Goal: Information Seeking & Learning: Learn about a topic

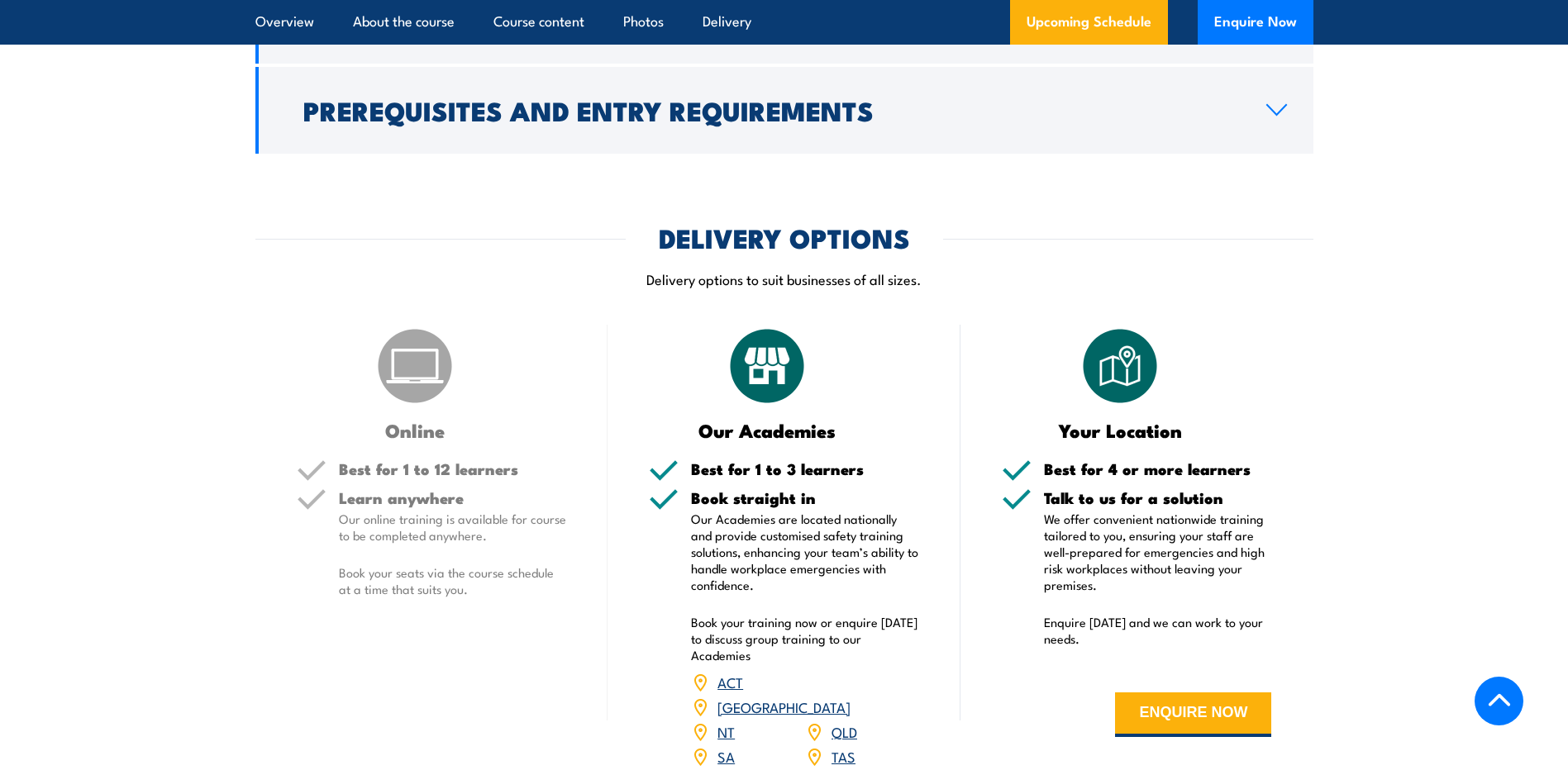
scroll to position [1681, 0]
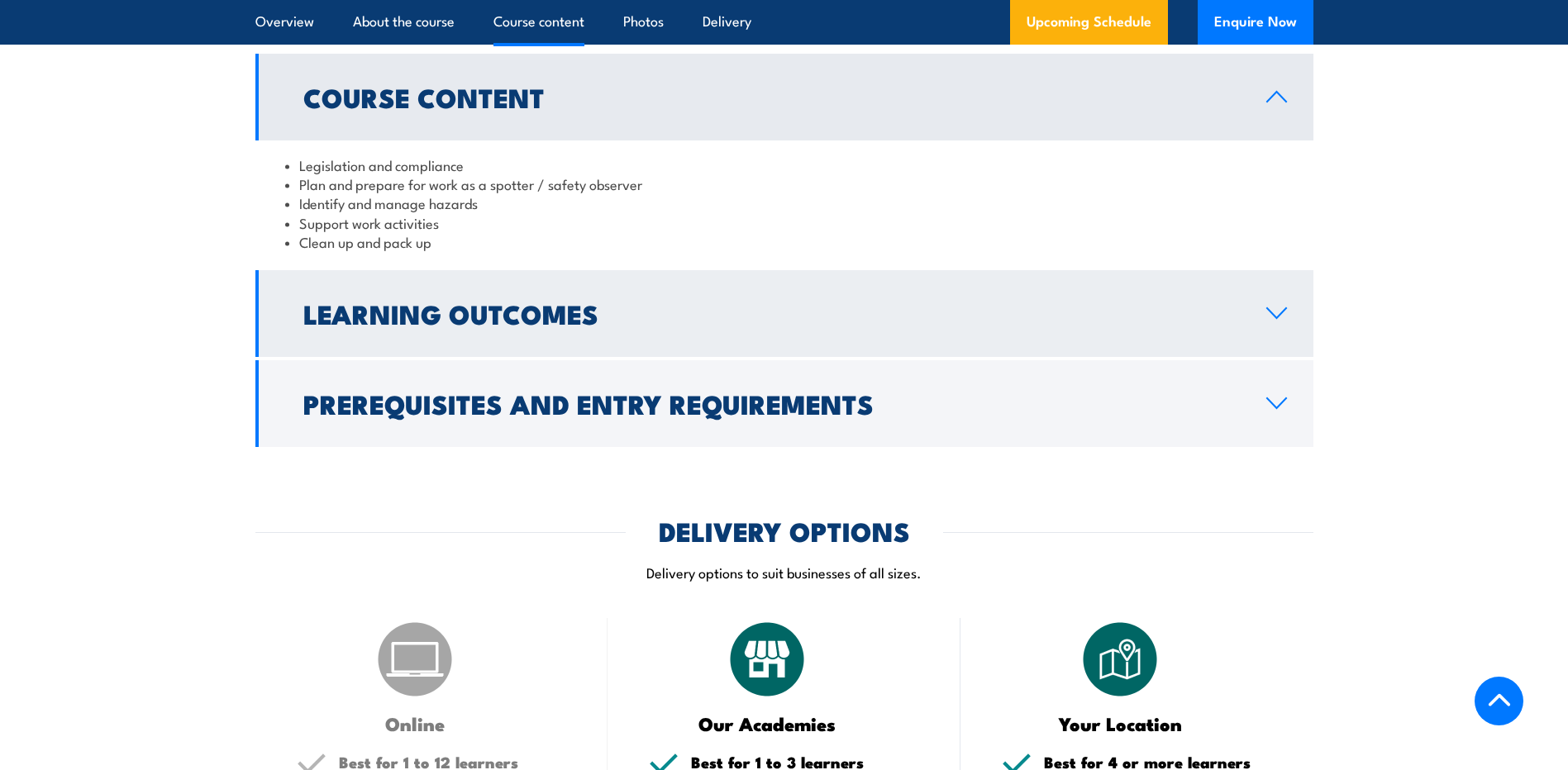
click at [511, 325] on h2 "Learning Outcomes" at bounding box center [771, 313] width 937 height 23
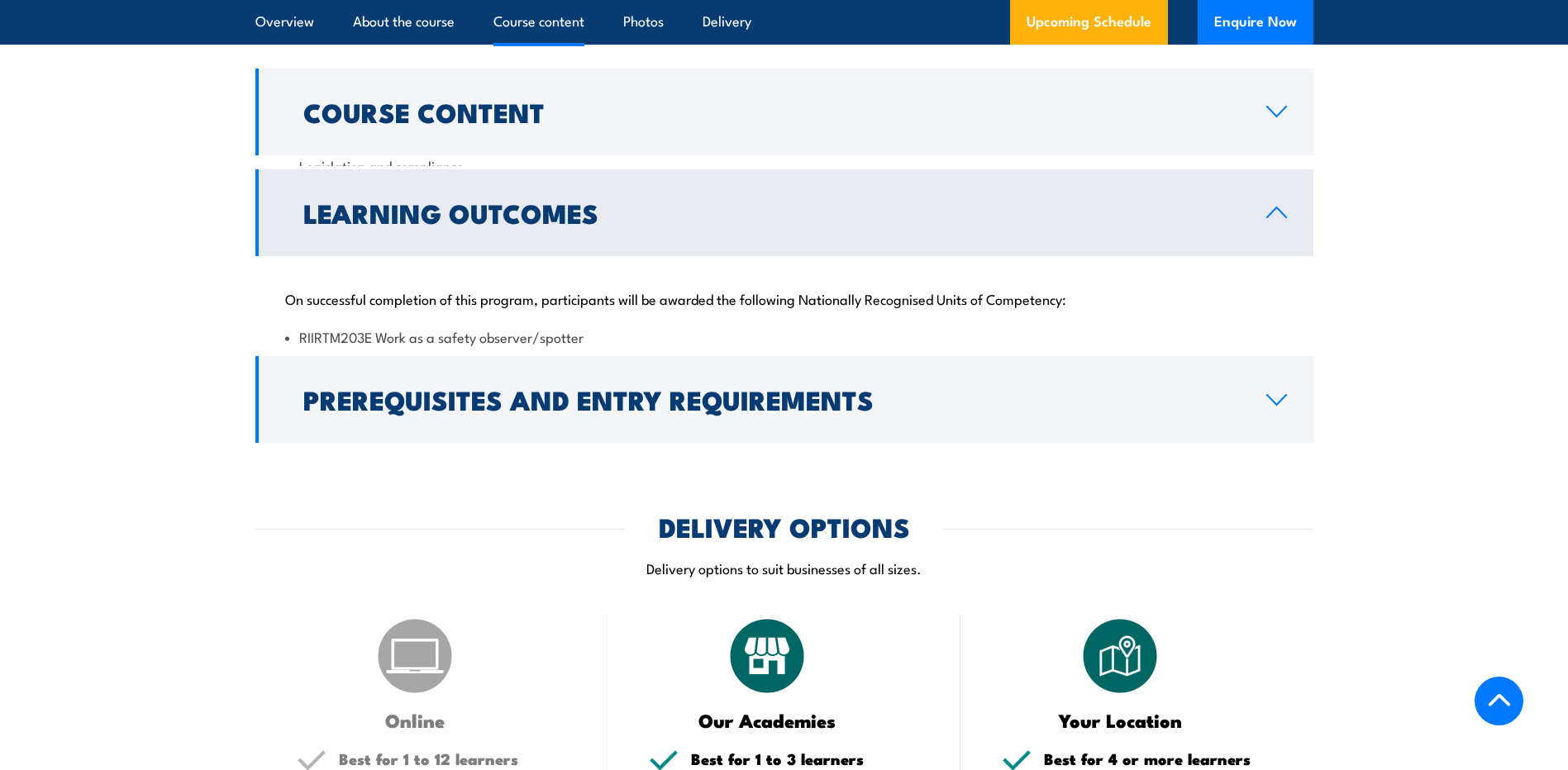
scroll to position [1350, 0]
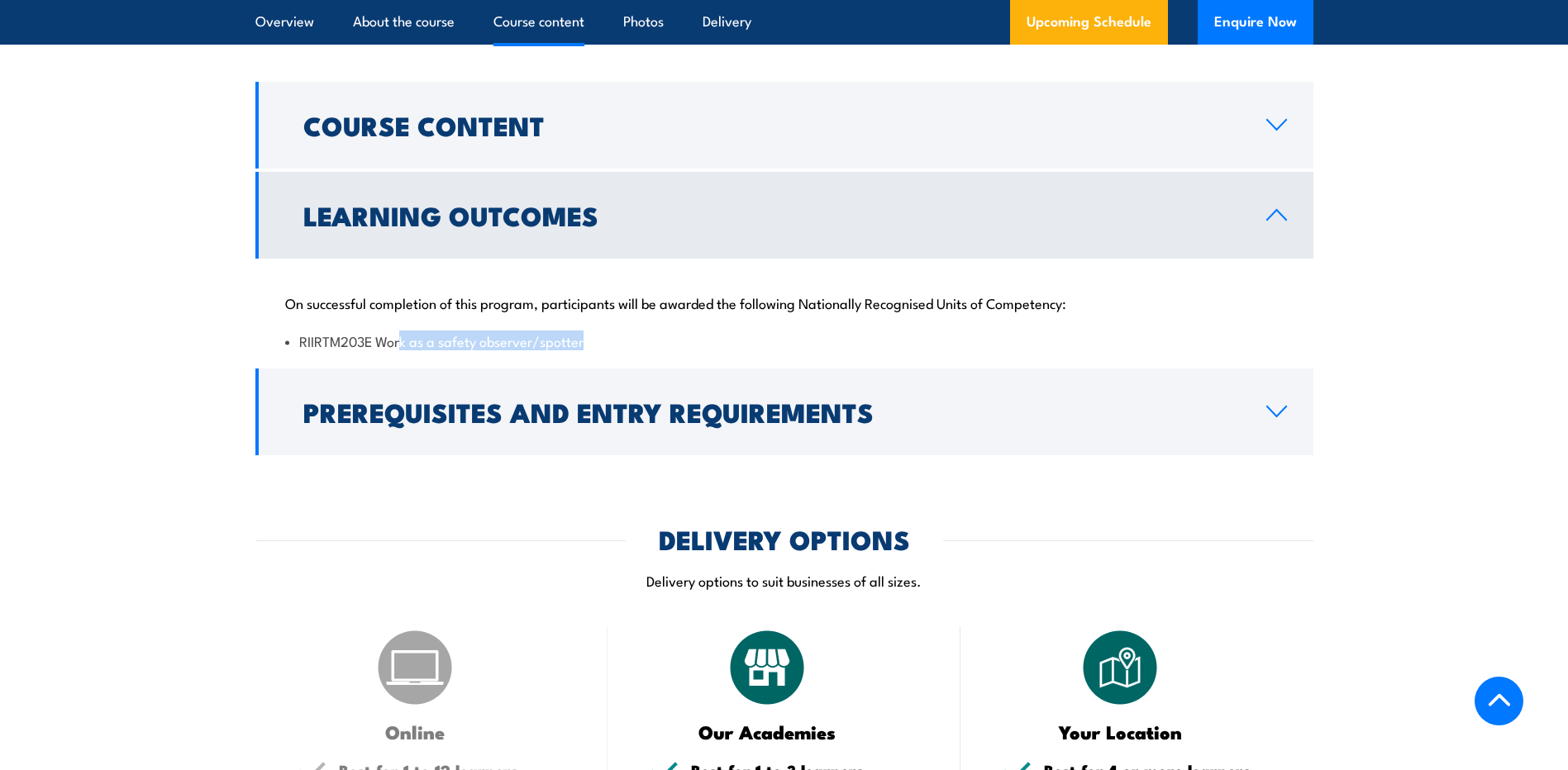
drag, startPoint x: 400, startPoint y: 349, endPoint x: 641, endPoint y: 338, distance: 241.3
click at [641, 338] on li "RIIRTM203E Work as a safety observer/spotter" at bounding box center [784, 341] width 998 height 19
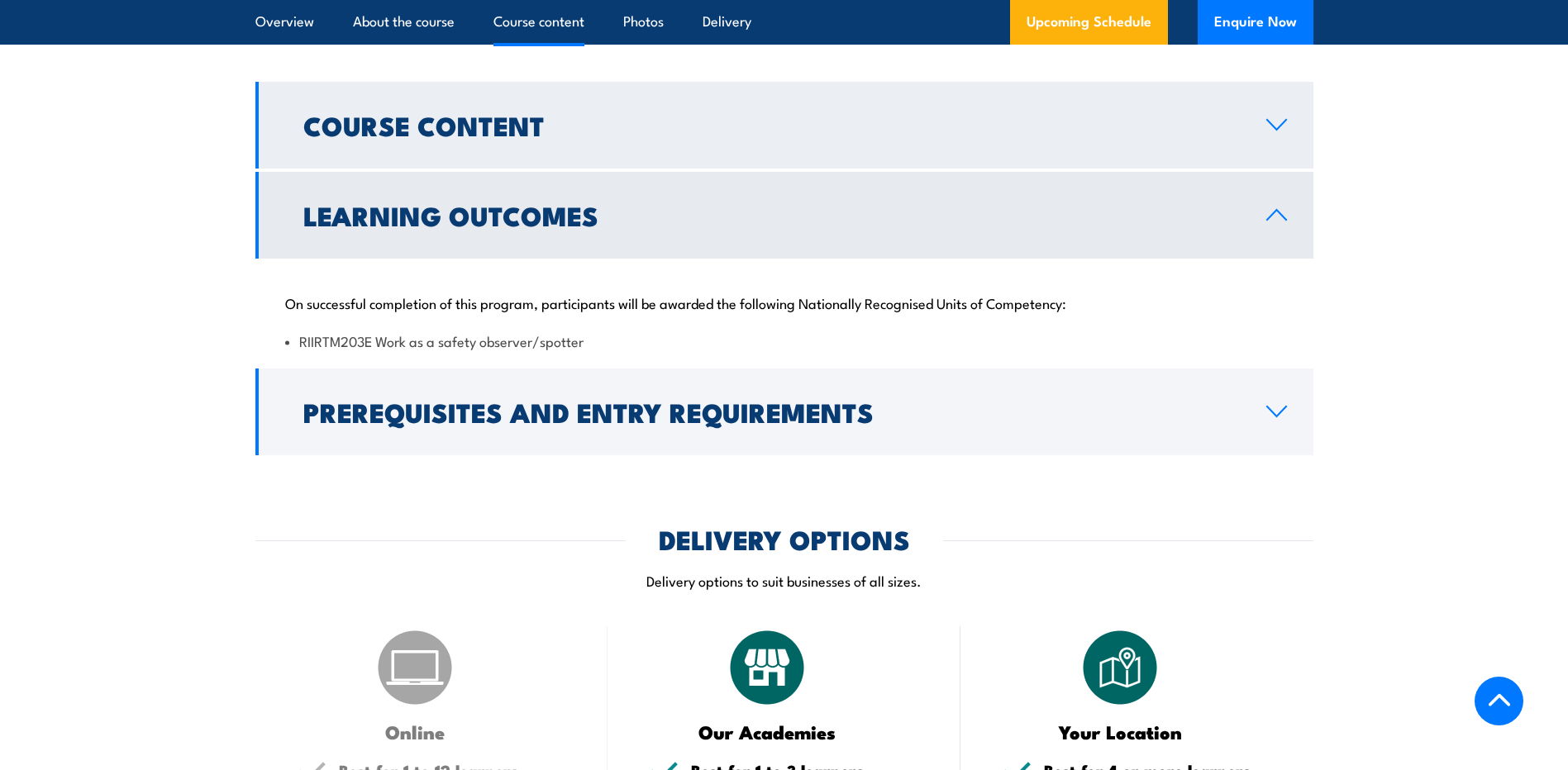
click at [570, 117] on h2 "Course Content" at bounding box center [771, 125] width 937 height 23
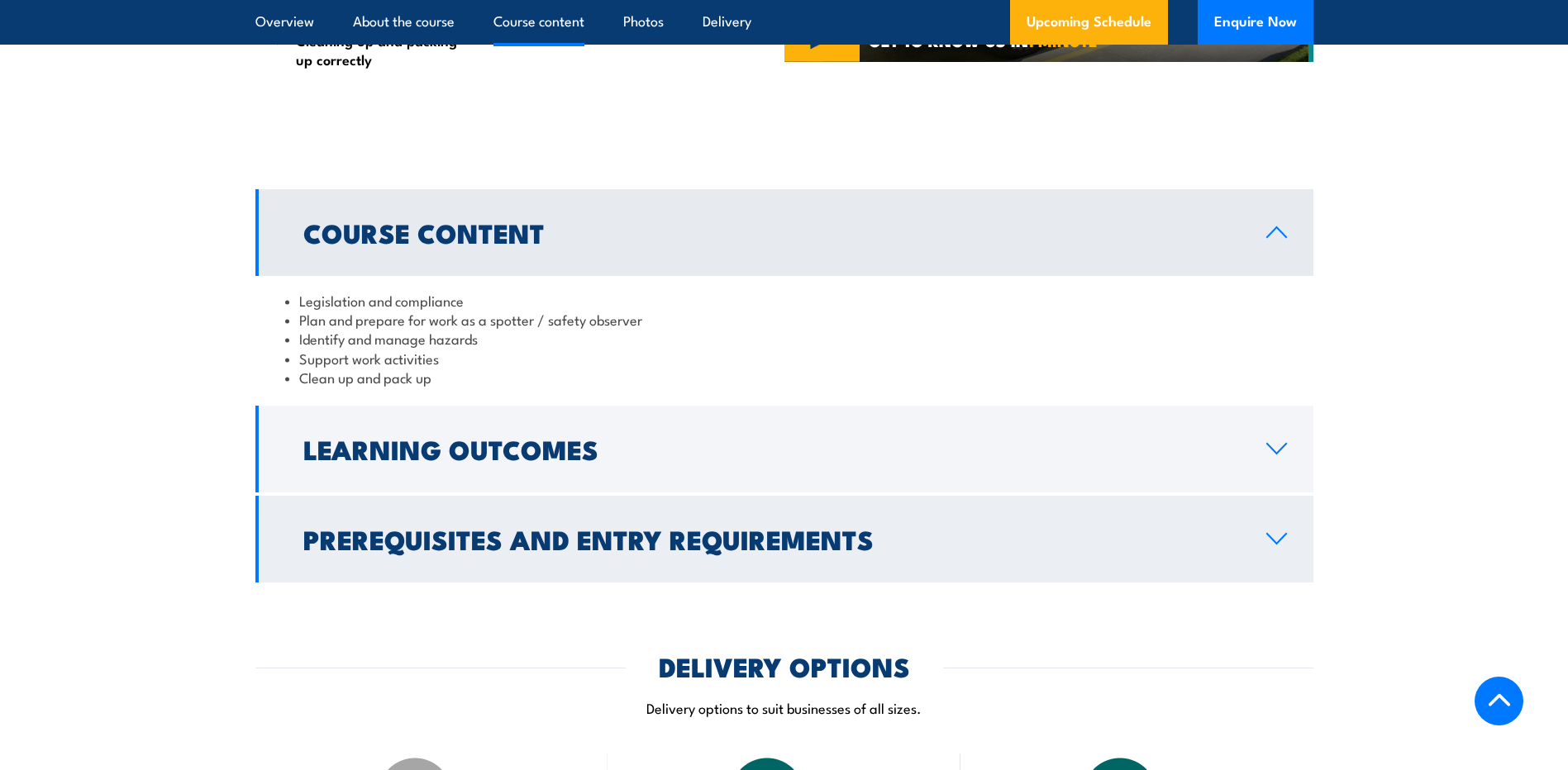
scroll to position [1240, 0]
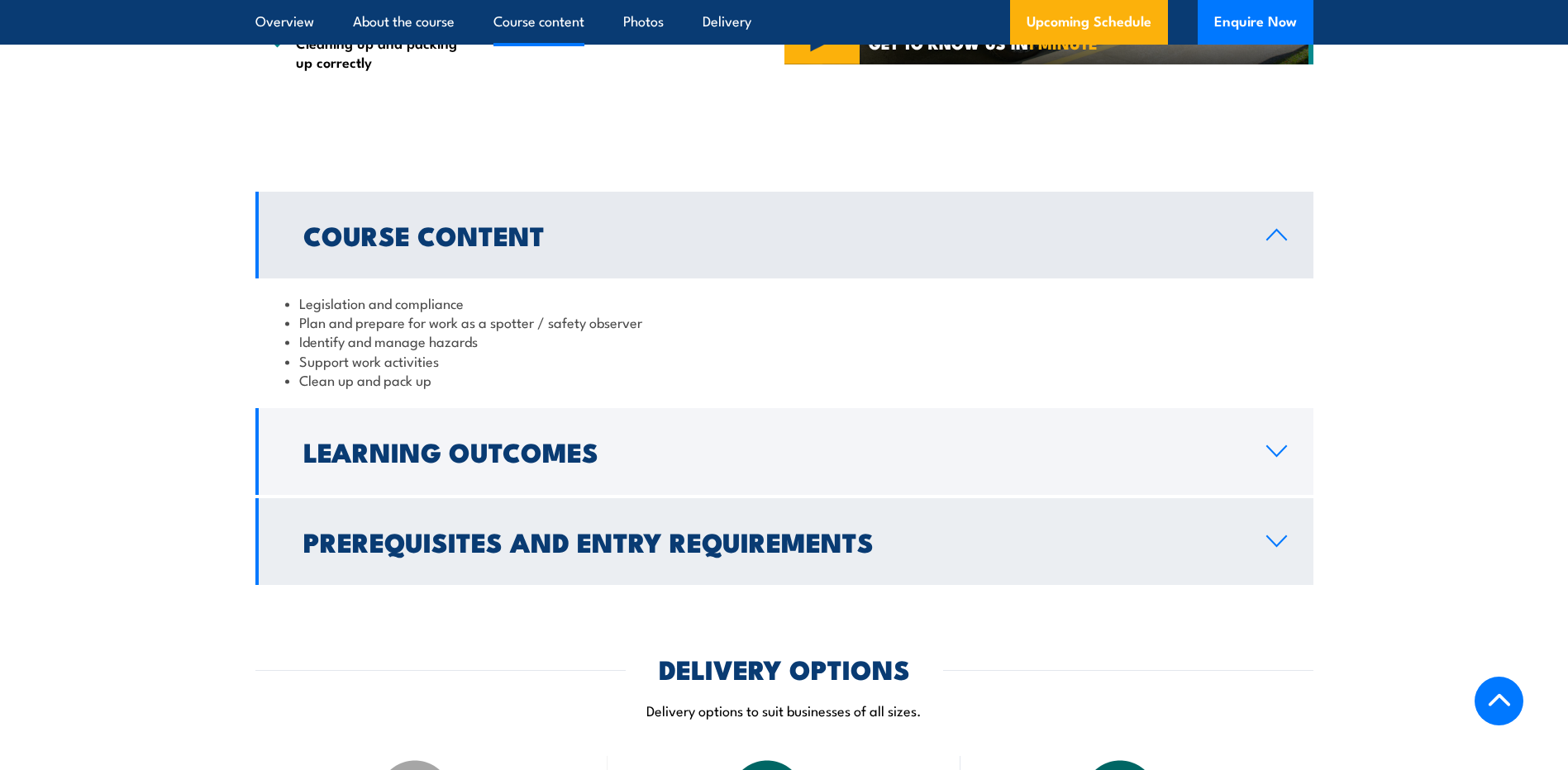
click at [637, 516] on link "Prerequisites and Entry Requirements" at bounding box center [784, 541] width 1058 height 87
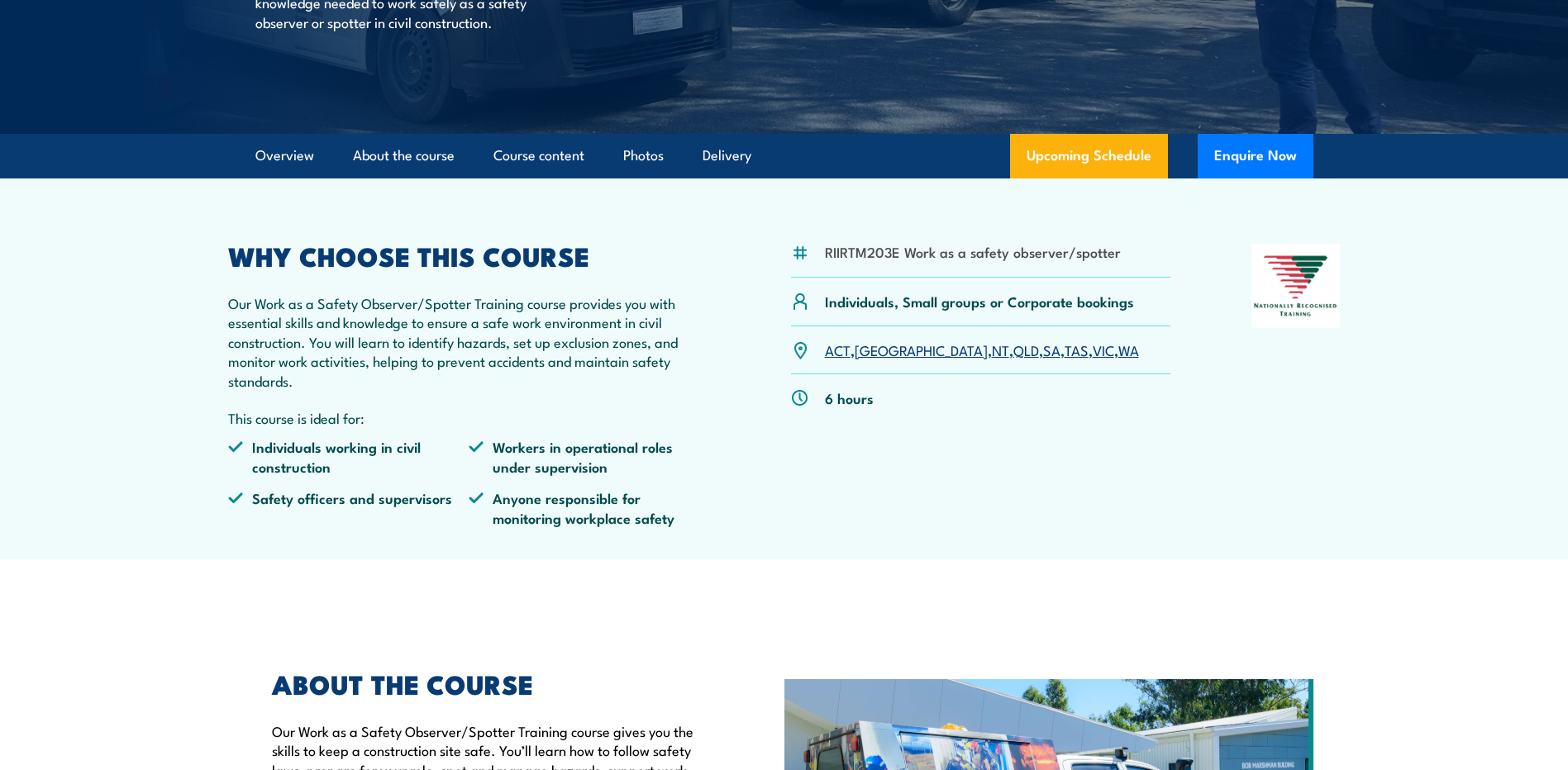
scroll to position [357, 0]
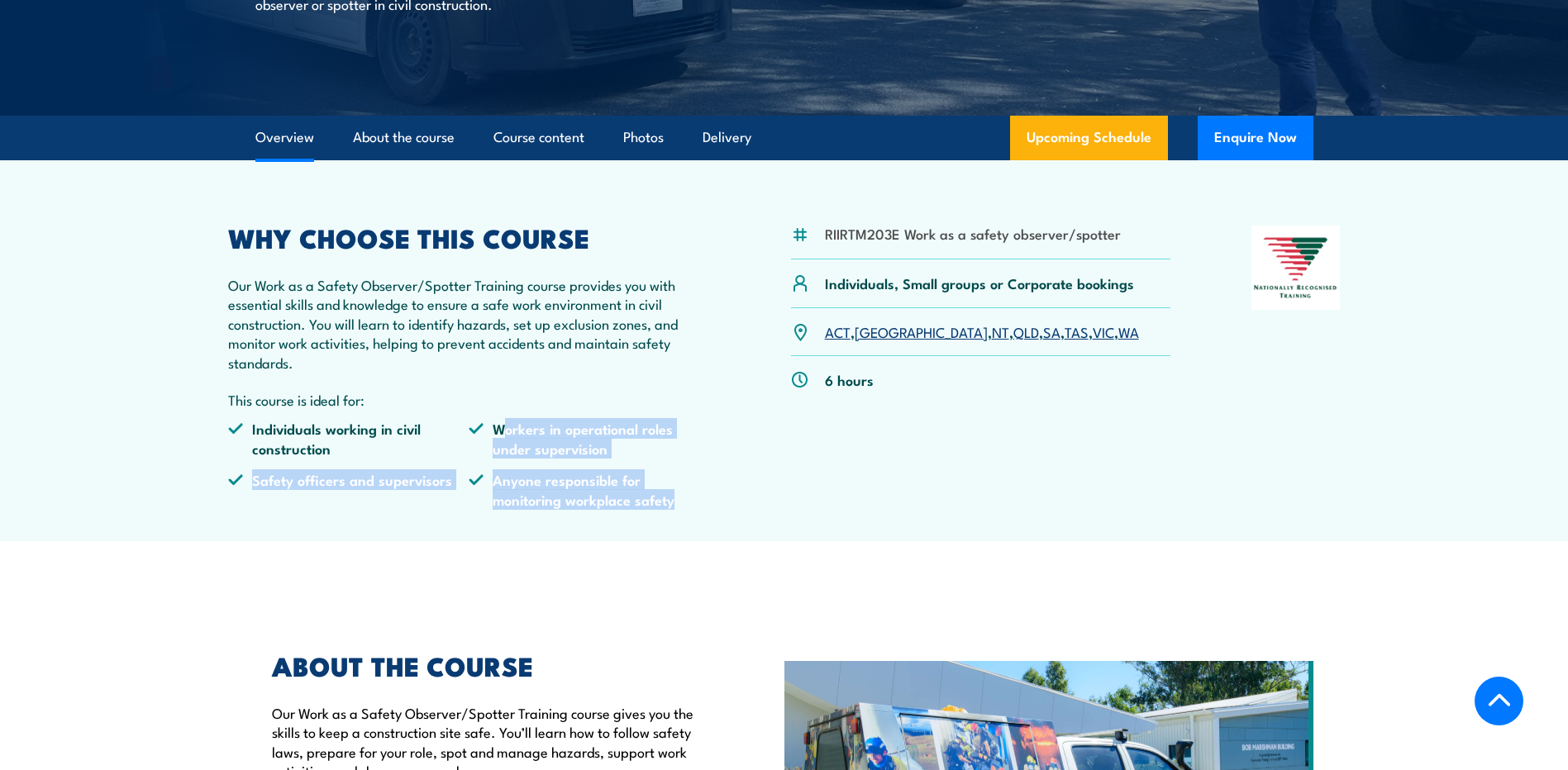
drag, startPoint x: 500, startPoint y: 429, endPoint x: 676, endPoint y: 510, distance: 193.7
click at [676, 510] on ul "Individuals working in civil construction Workers in operational roles under su…" at bounding box center [470, 471] width 483 height 103
drag, startPoint x: 676, startPoint y: 510, endPoint x: 671, endPoint y: 527, distance: 17.7
click at [673, 521] on ul "Individuals working in civil construction Workers in operational roles under su…" at bounding box center [470, 471] width 483 height 103
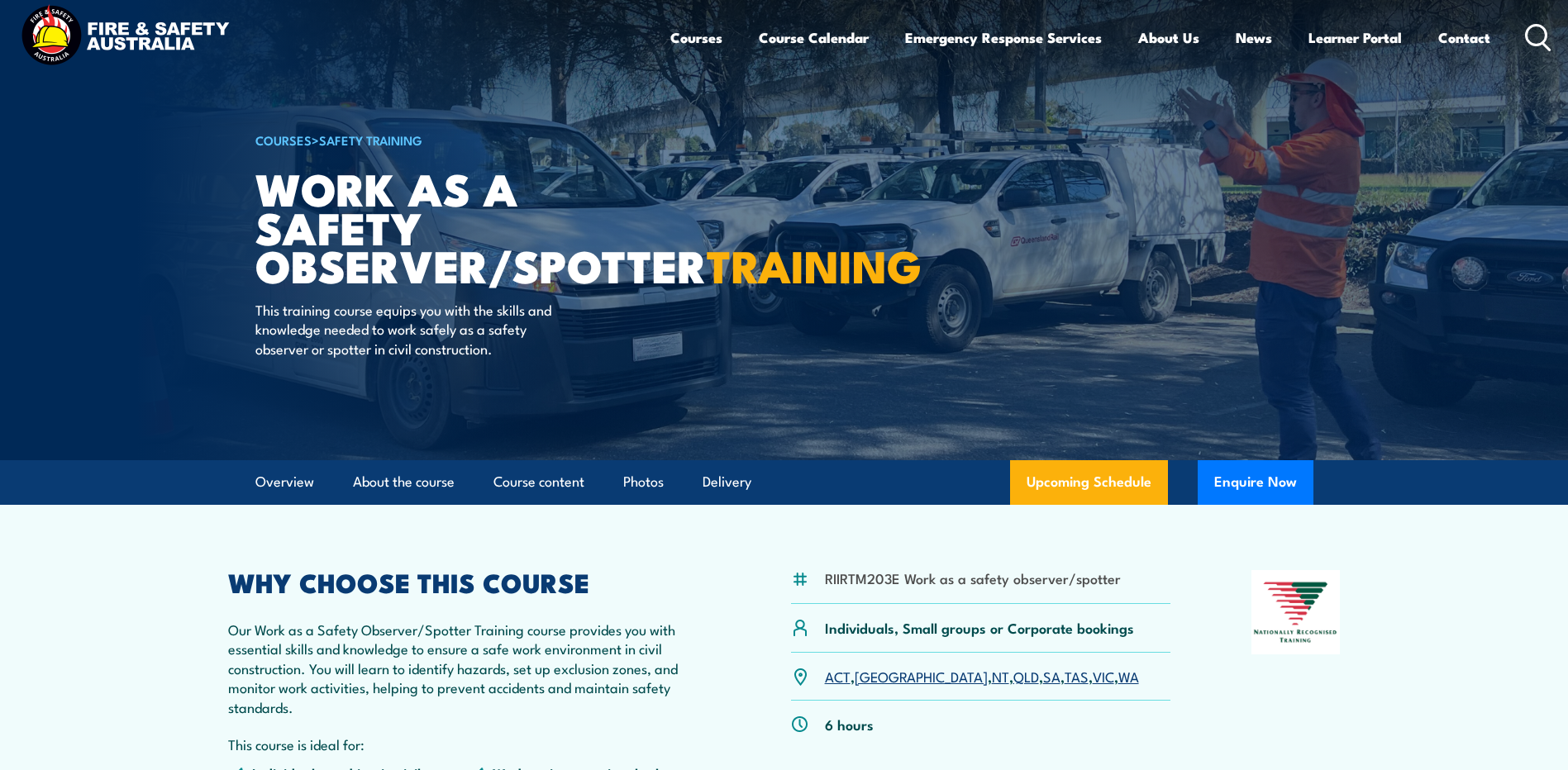
scroll to position [0, 0]
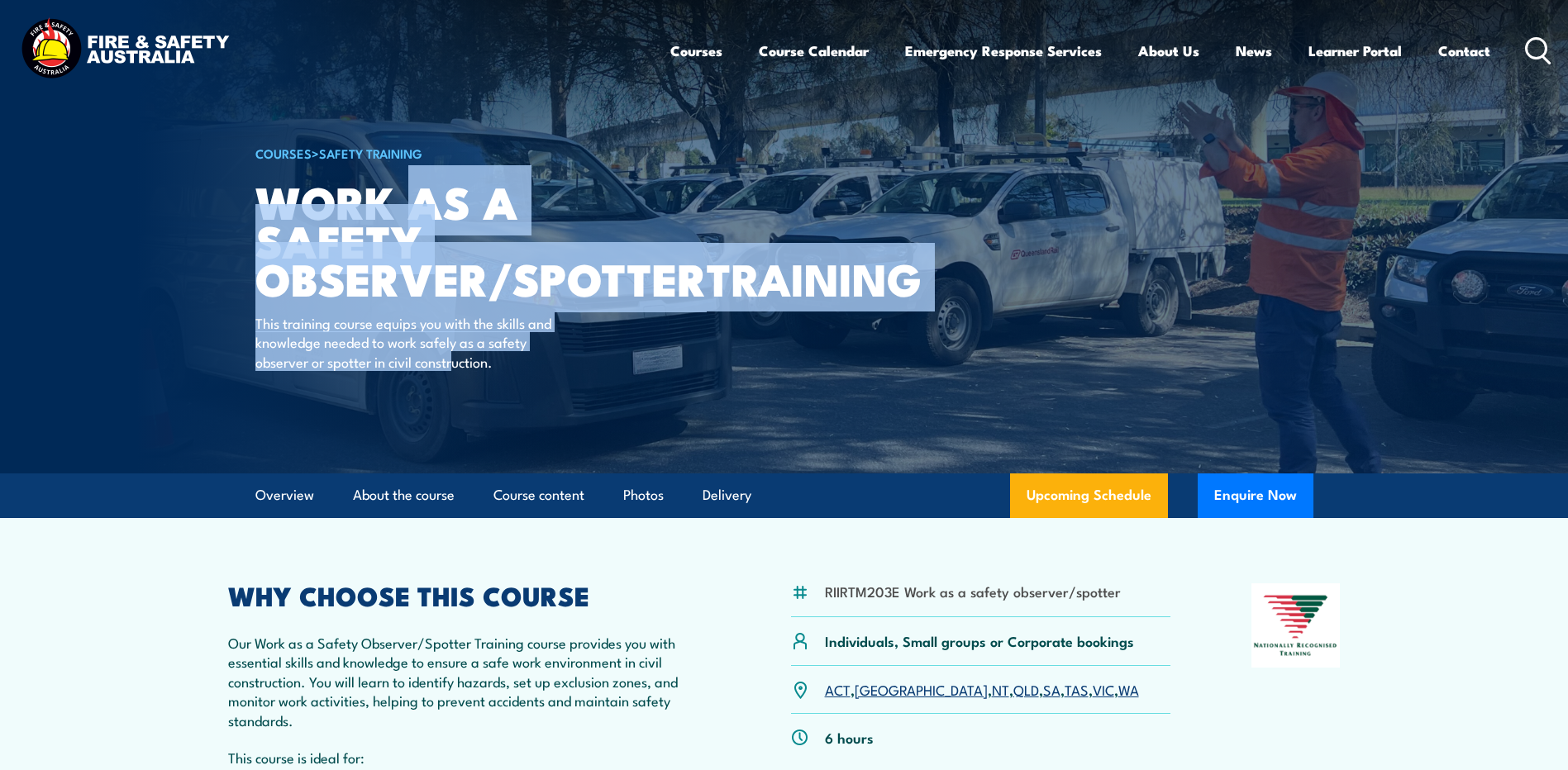
drag, startPoint x: 405, startPoint y: 186, endPoint x: 453, endPoint y: 463, distance: 281.1
click at [453, 463] on div "COURSES > Safety Training Work as a Safety Observer/Spotter TRAINING This train…" at bounding box center [460, 237] width 409 height 473
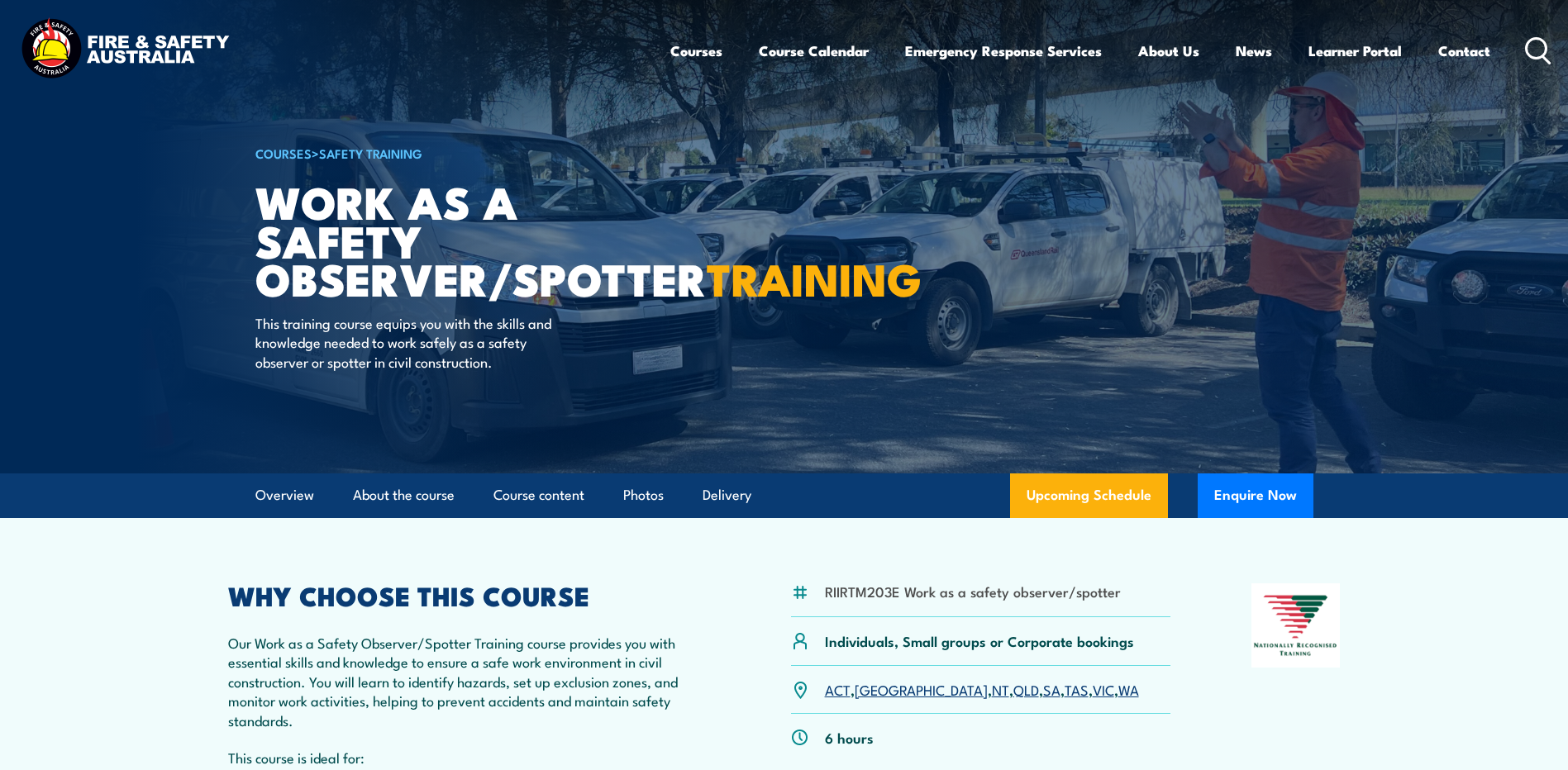
drag, startPoint x: 453, startPoint y: 466, endPoint x: 579, endPoint y: 584, distance: 172.6
click at [579, 584] on h2 "WHY CHOOSE THIS COURSE" at bounding box center [470, 595] width 483 height 23
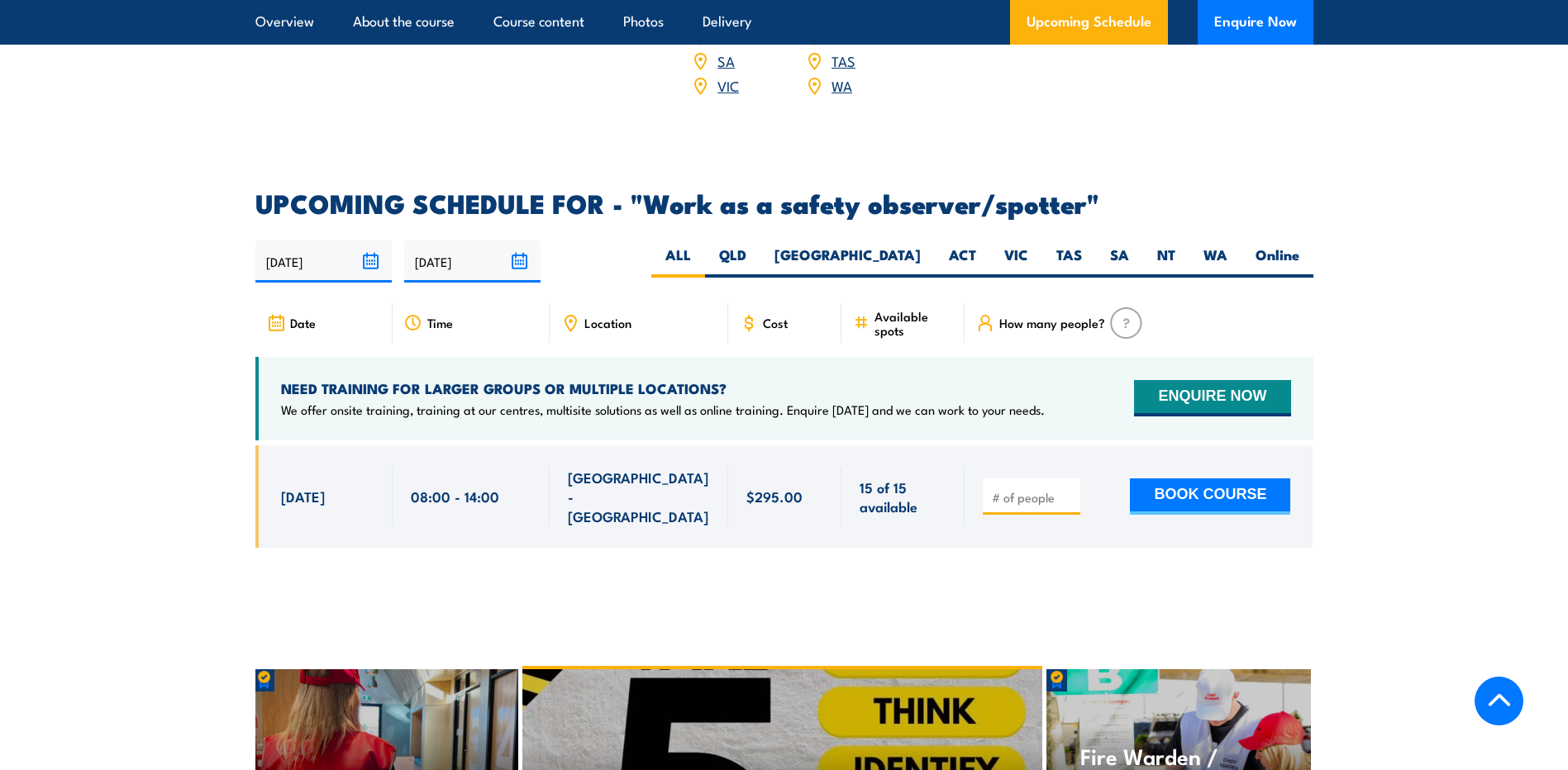
scroll to position [2480, 0]
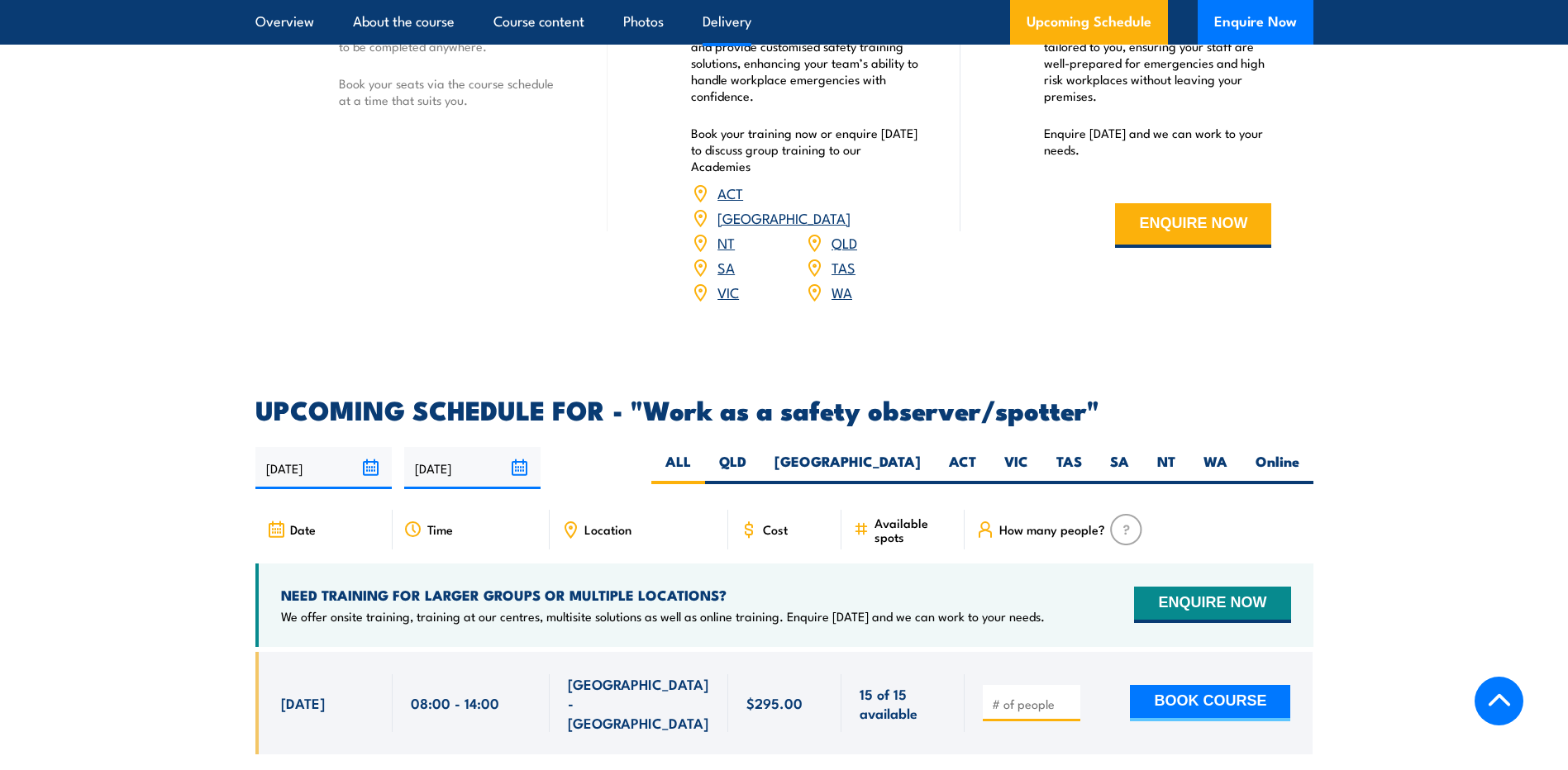
scroll to position [2232, 0]
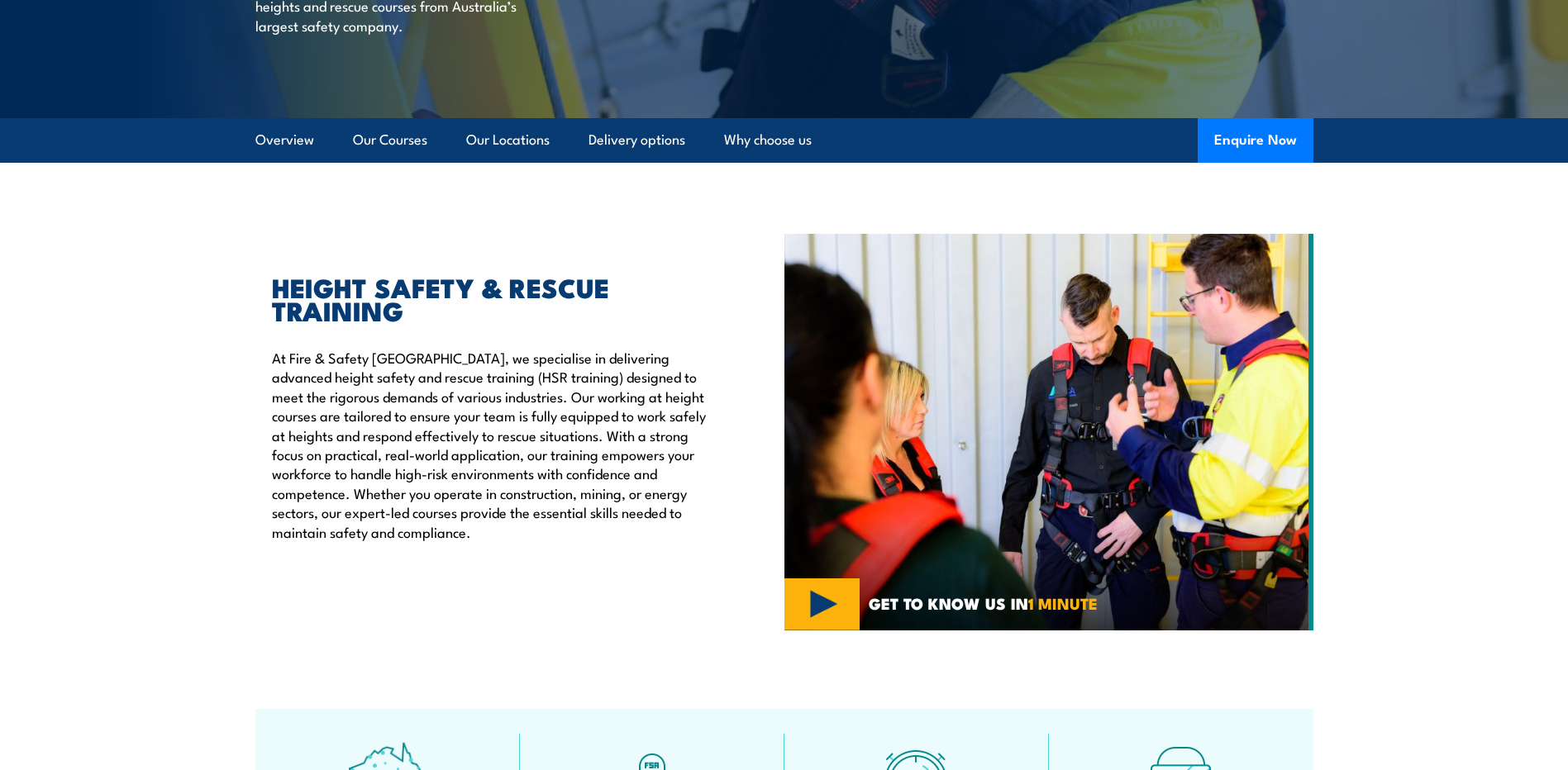
scroll to position [357, 0]
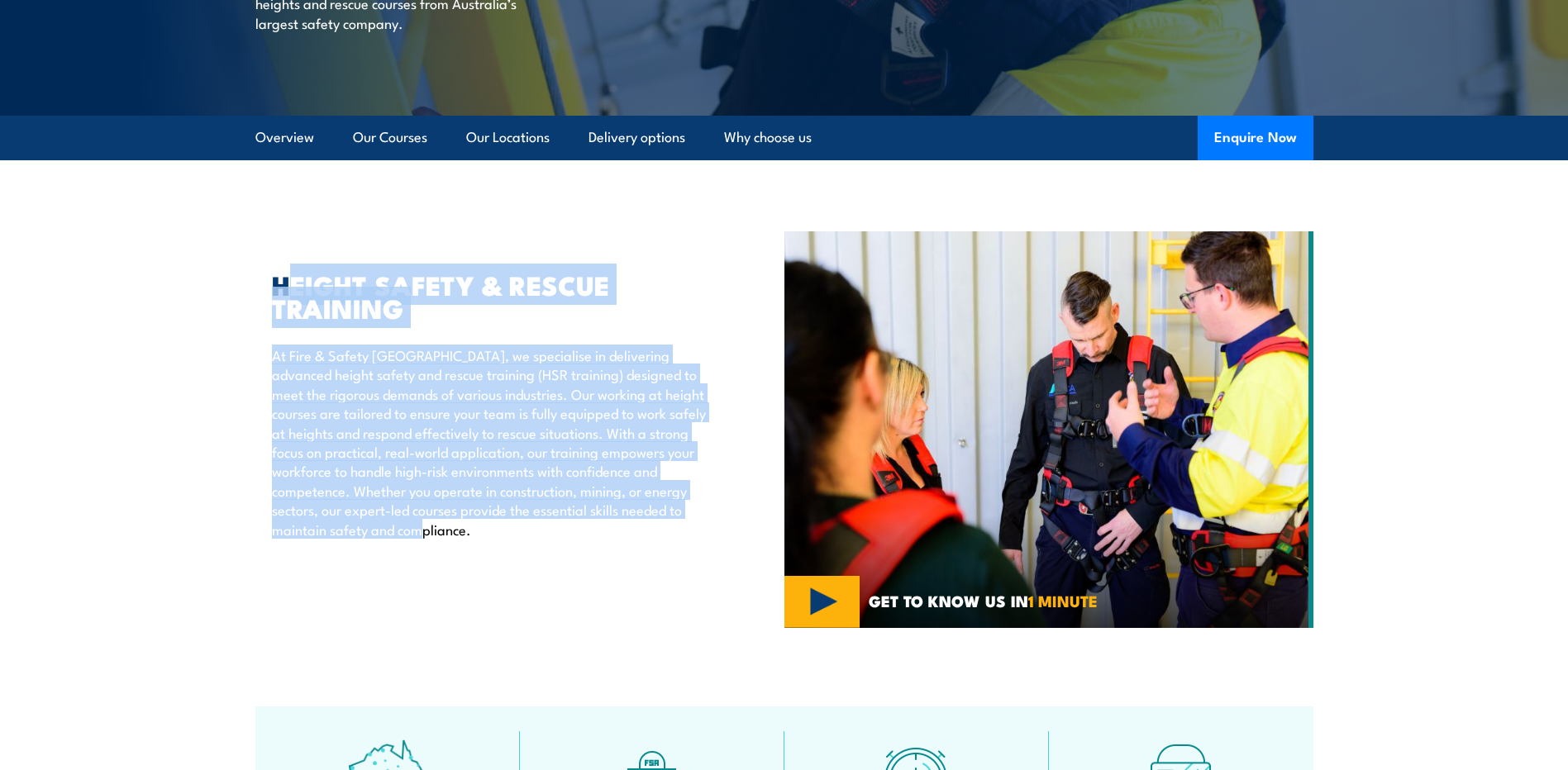
drag, startPoint x: 283, startPoint y: 300, endPoint x: 524, endPoint y: 573, distance: 364.2
click at [524, 573] on div "HEIGHT SAFETY & RESCUE TRAINING At Fire & Safety [GEOGRAPHIC_DATA], we speciali…" at bounding box center [520, 429] width 529 height 396
drag, startPoint x: 524, startPoint y: 573, endPoint x: 420, endPoint y: 568, distance: 104.1
click at [420, 568] on div "HEIGHT SAFETY & RESCUE TRAINING At Fire & Safety [GEOGRAPHIC_DATA], we speciali…" at bounding box center [520, 429] width 529 height 396
click at [392, 335] on div "HEIGHT SAFETY & RESCUE TRAINING At Fire & Safety [GEOGRAPHIC_DATA], we speciali…" at bounding box center [482, 406] width 453 height 266
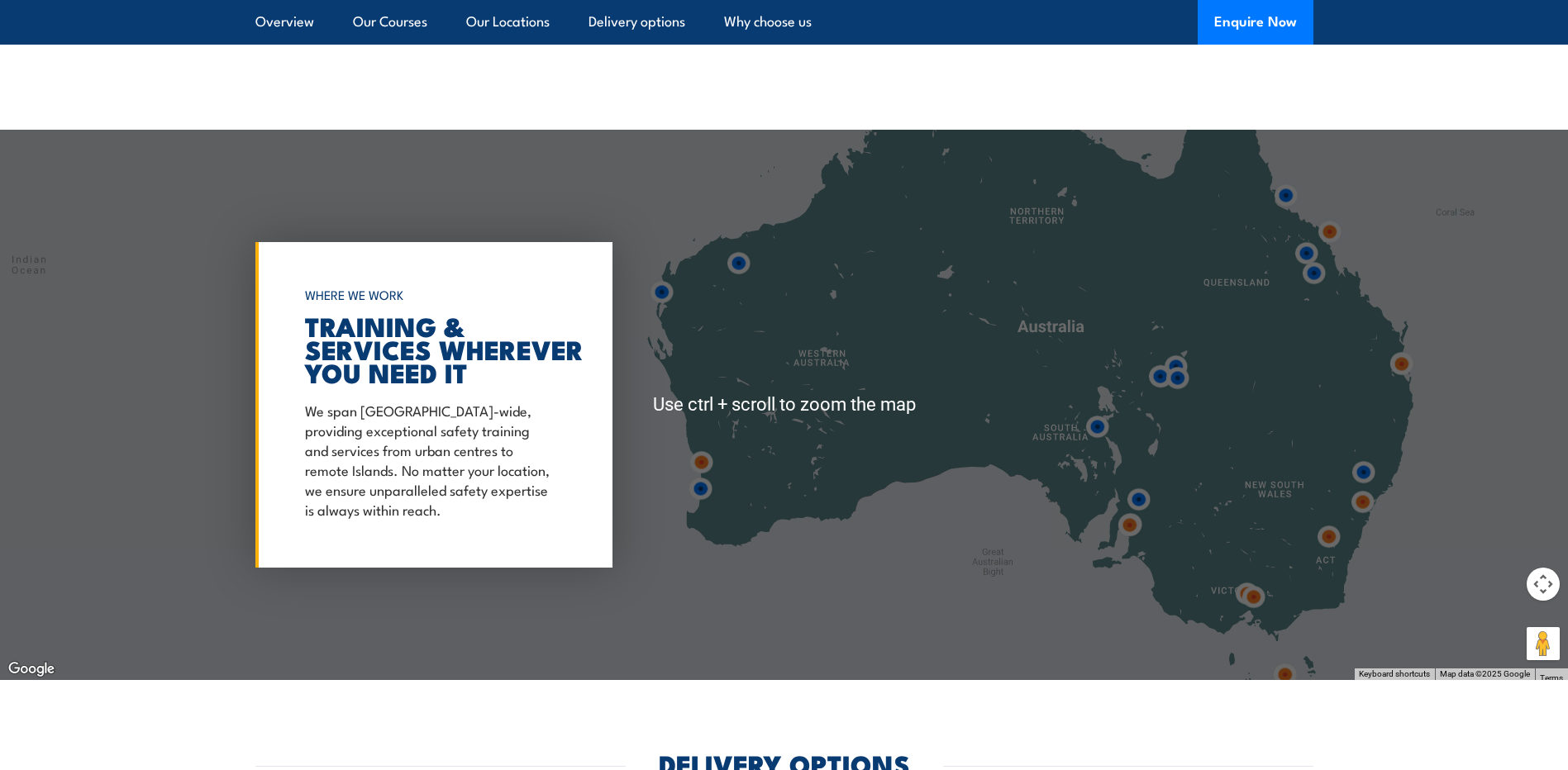
scroll to position [2632, 0]
